Goal: Transaction & Acquisition: Purchase product/service

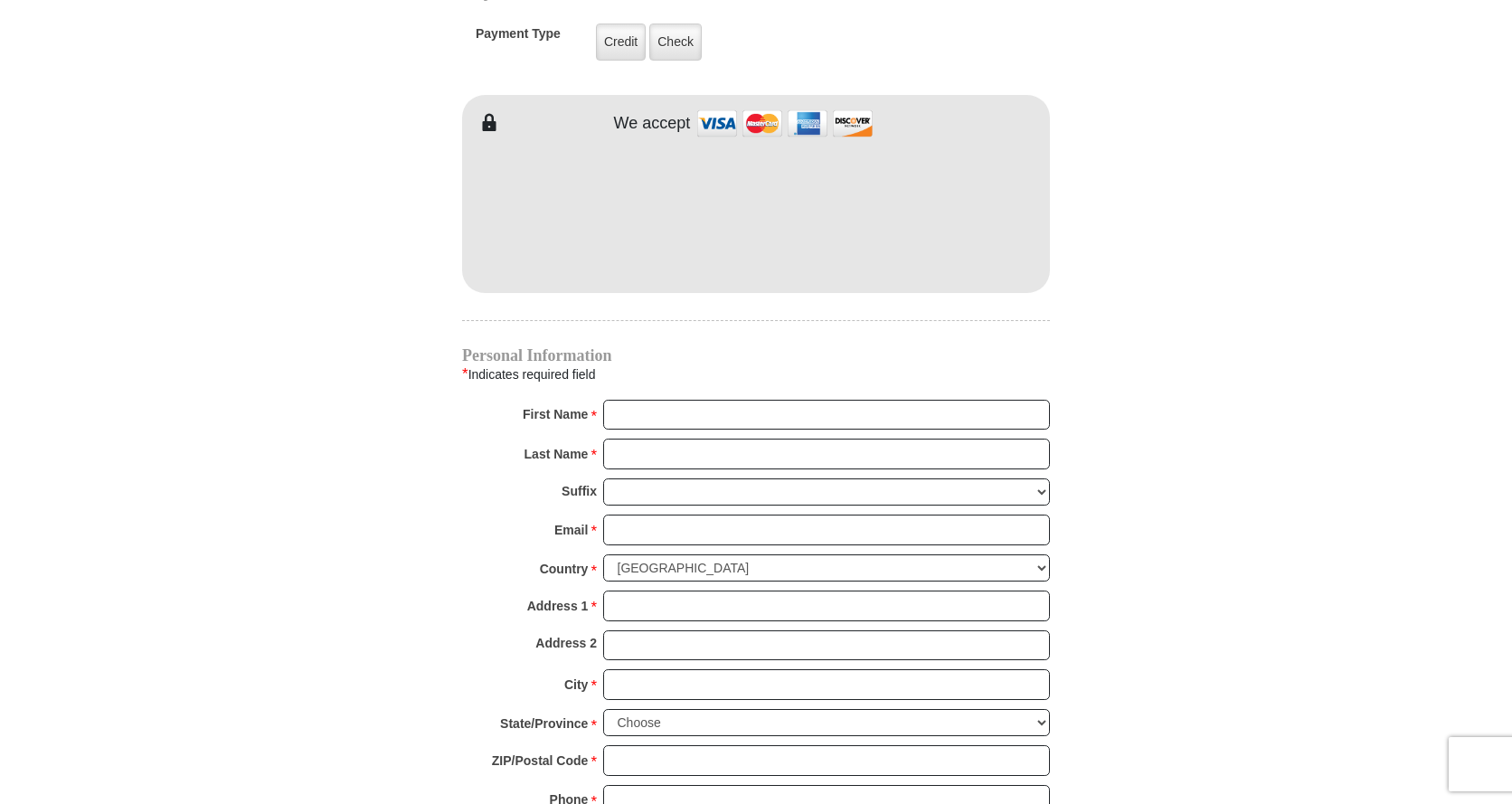
scroll to position [1537, 0]
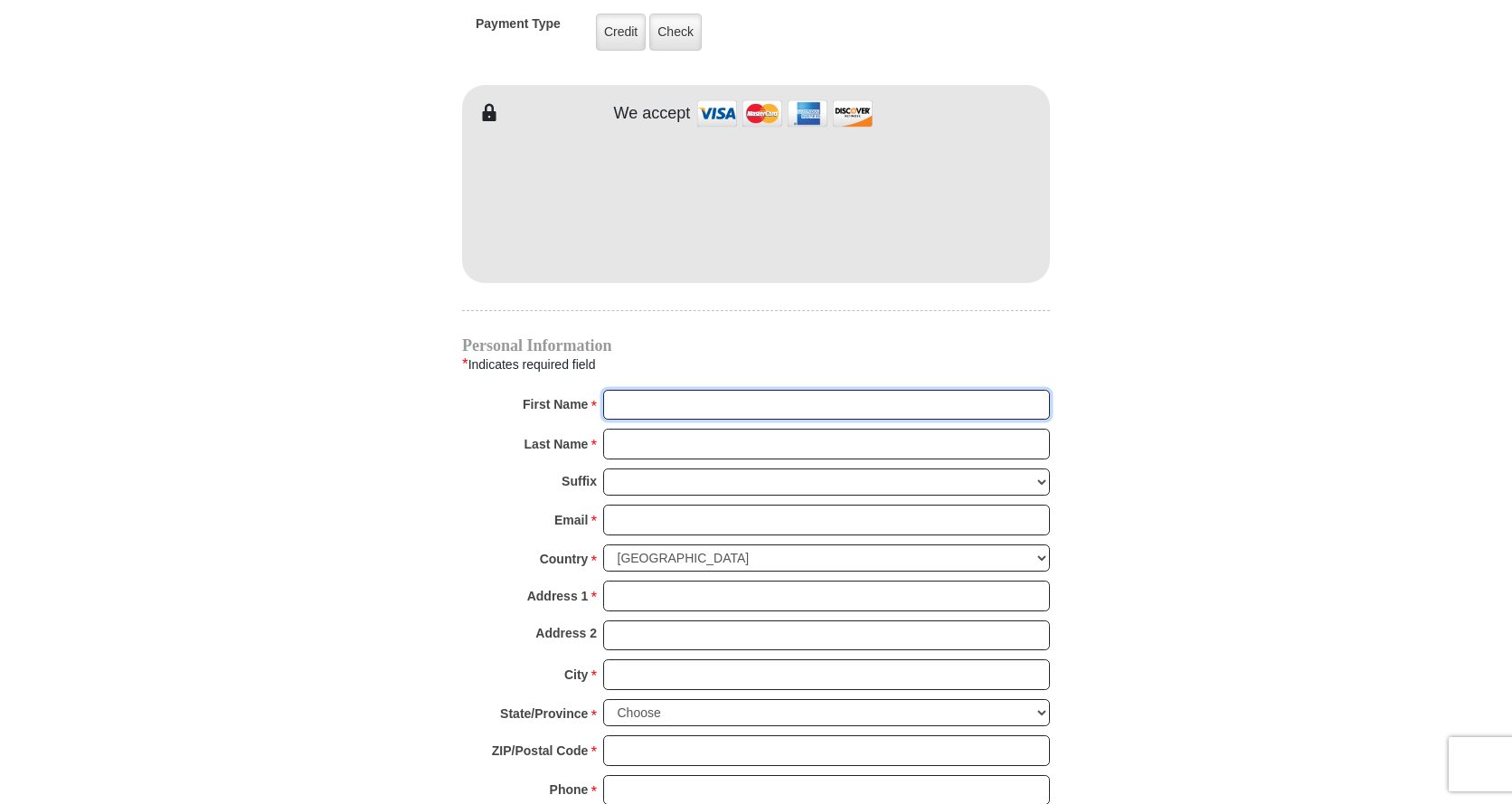
click at [696, 389] on input "First Name *" at bounding box center [827, 405] width 447 height 31
type input "[PERSON_NAME]"
click at [683, 429] on input "Last Name *" at bounding box center [827, 445] width 447 height 31
click at [630, 429] on input "Last Name *" at bounding box center [827, 445] width 447 height 31
type input "Crow"
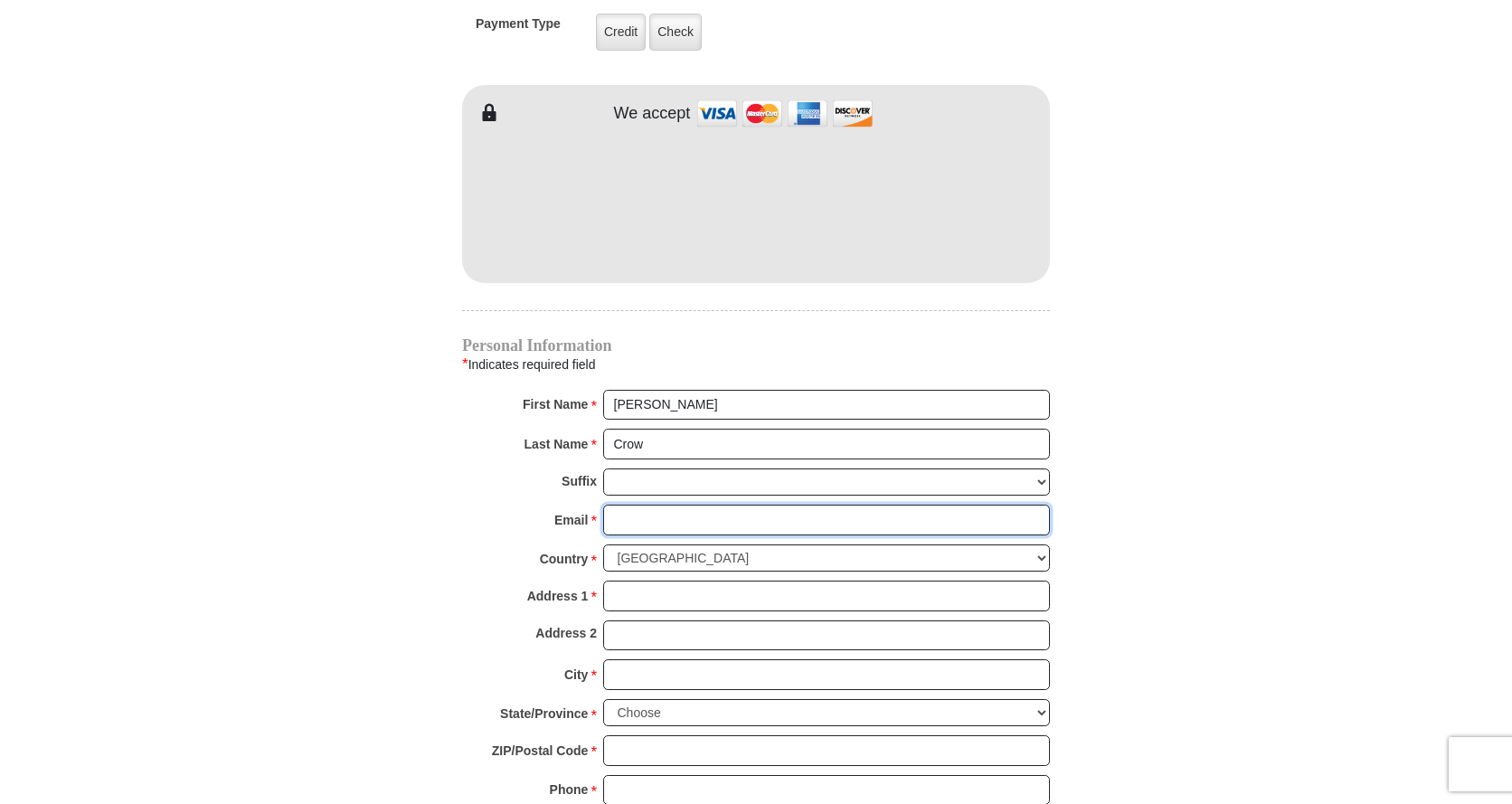
click at [691, 504] on input "Email *" at bounding box center [827, 520] width 447 height 31
type input "[EMAIL_ADDRESS][DOMAIN_NAME]"
type input "[STREET_ADDRESS]"
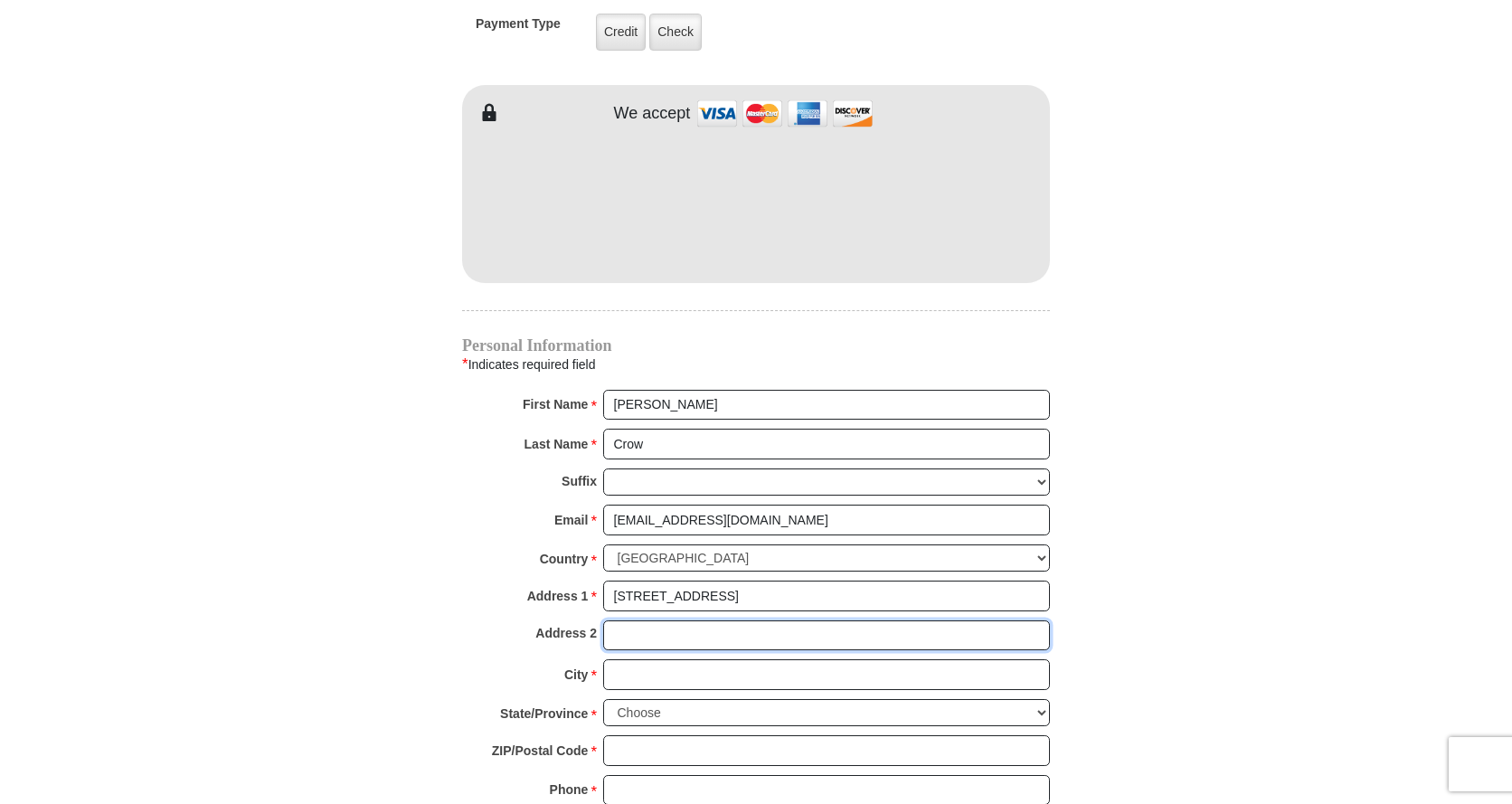
type input "[STREET_ADDRESS]"
type input "[GEOGRAPHIC_DATA]"
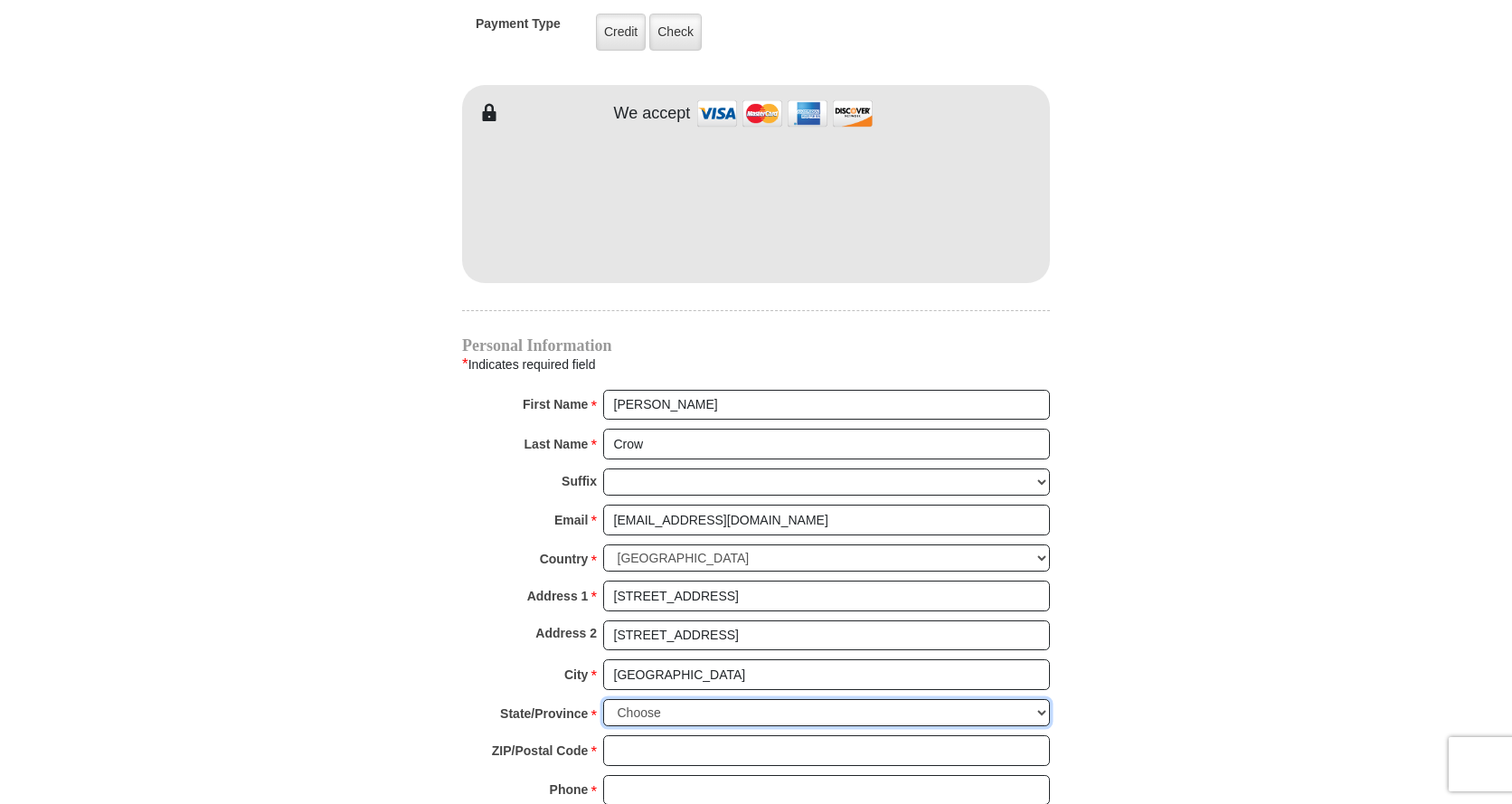
select select "AR"
type input "72740"
type input "4797894267"
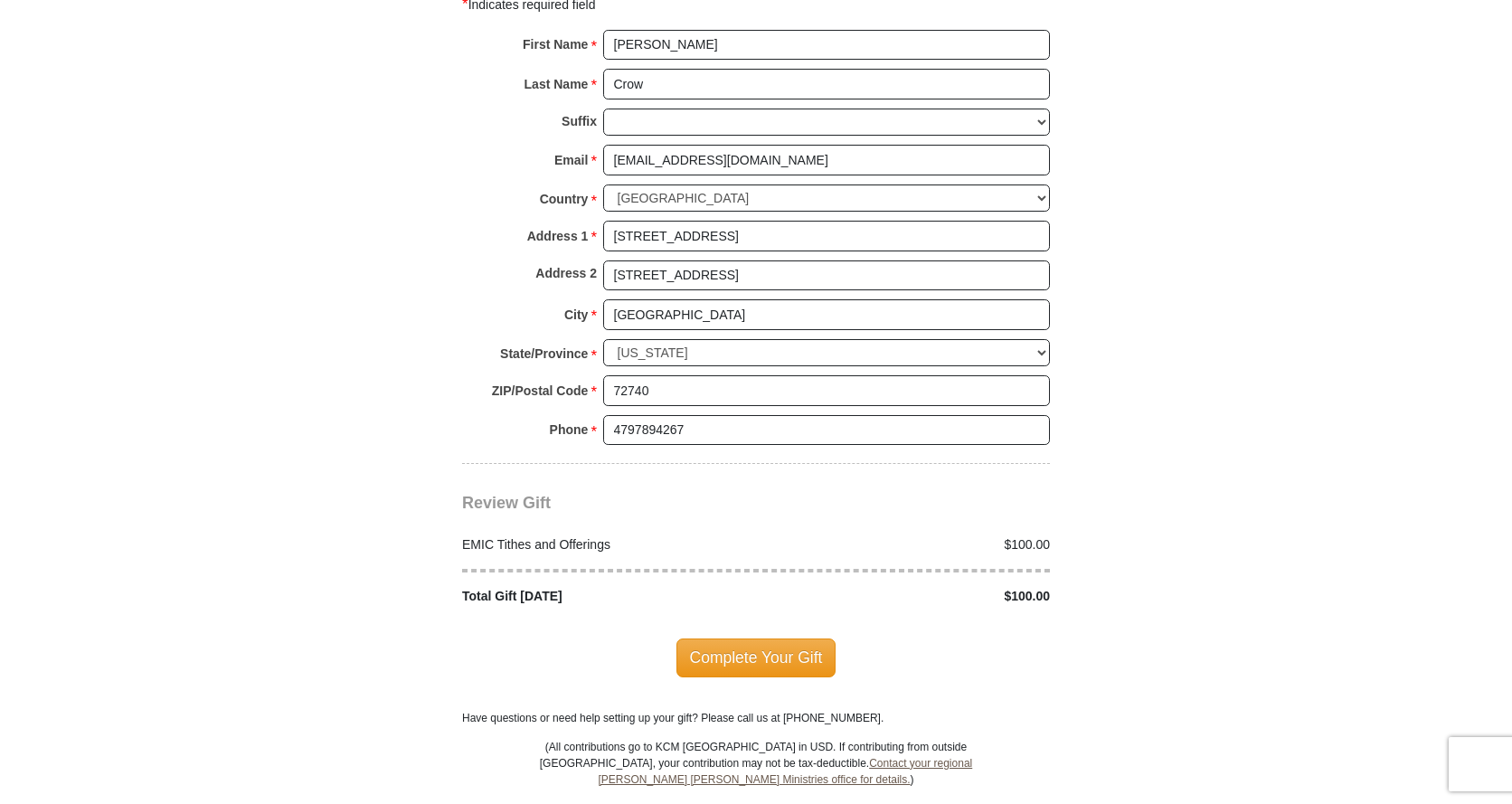
scroll to position [1899, 0]
click at [711, 637] on span "Complete Your Gift" at bounding box center [757, 655] width 160 height 38
